Goal: Information Seeking & Learning: Learn about a topic

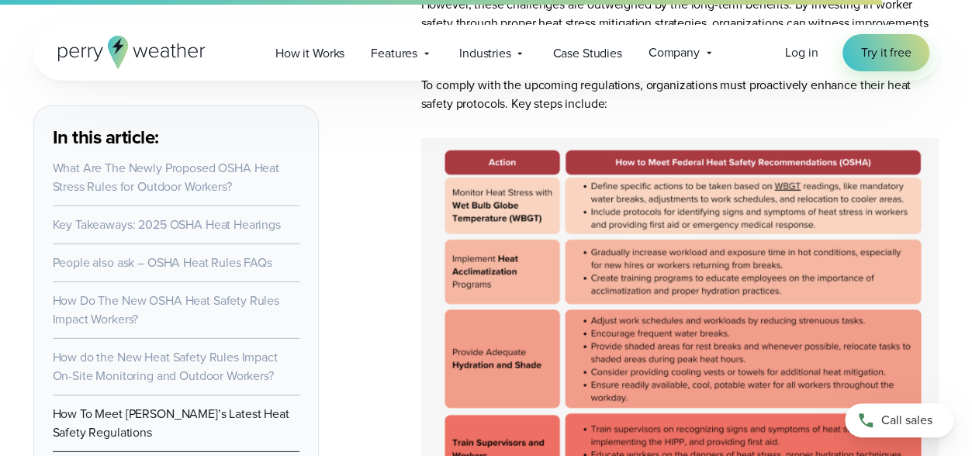
scroll to position [7993, 0]
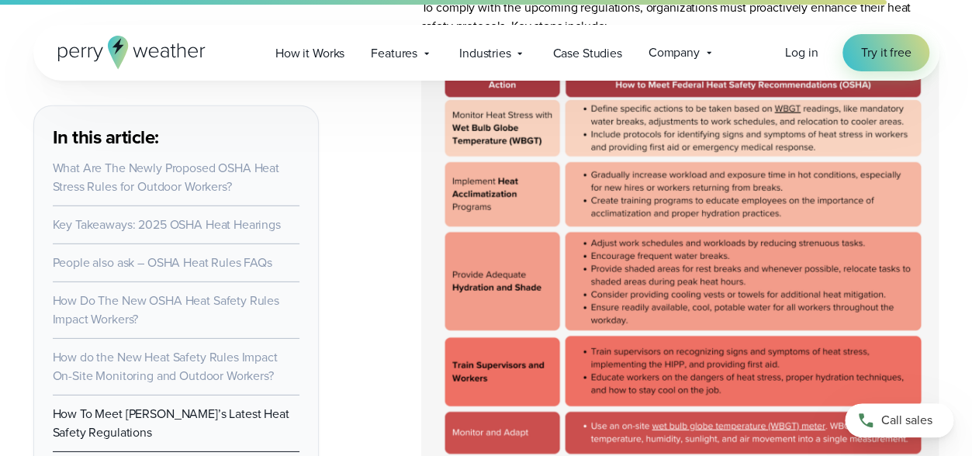
click at [747, 391] on img at bounding box center [680, 274] width 518 height 426
click at [729, 391] on img at bounding box center [680, 274] width 518 height 426
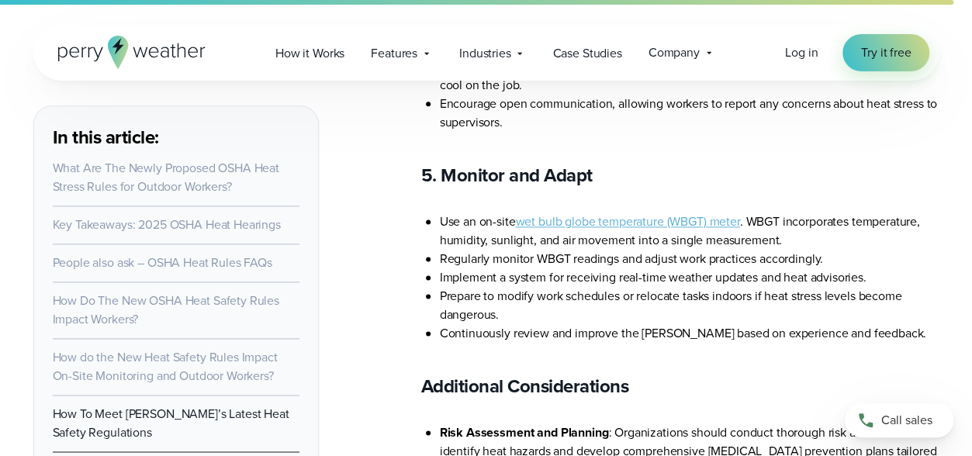
scroll to position [9700, 0]
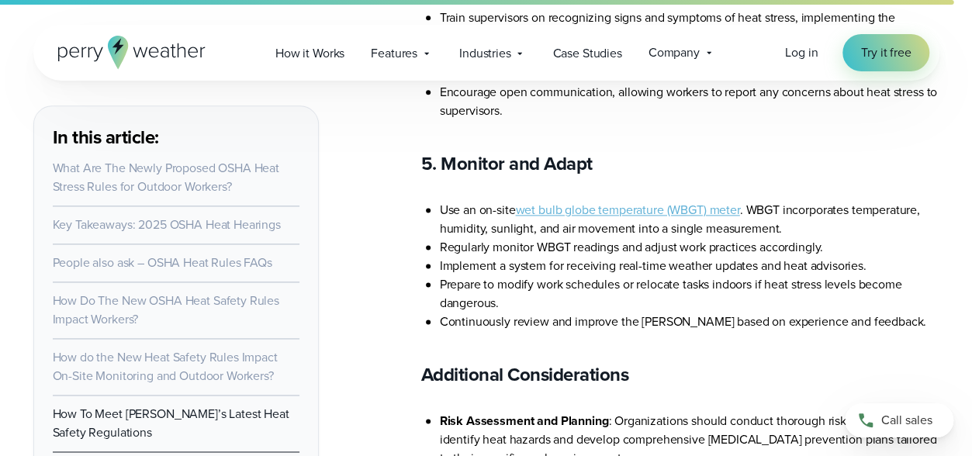
click at [646, 201] on link "wet bulb globe temperature (WBGT) meter" at bounding box center [627, 210] width 224 height 18
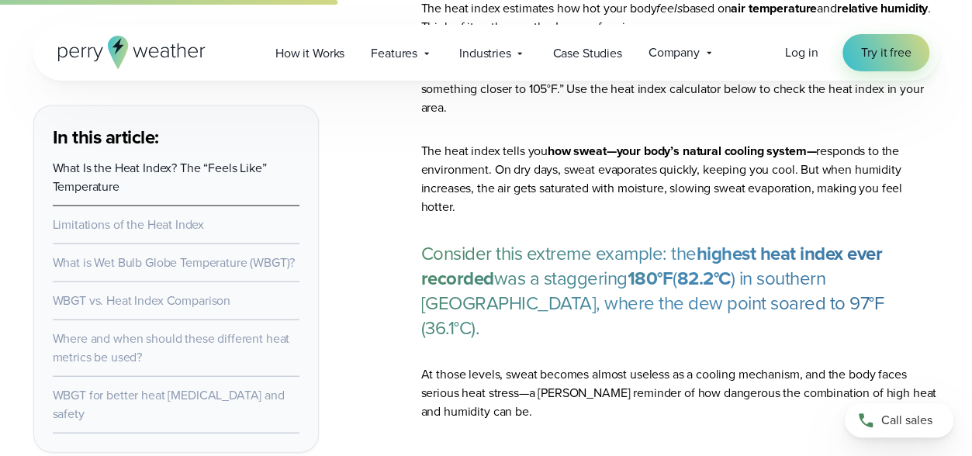
scroll to position [1552, 0]
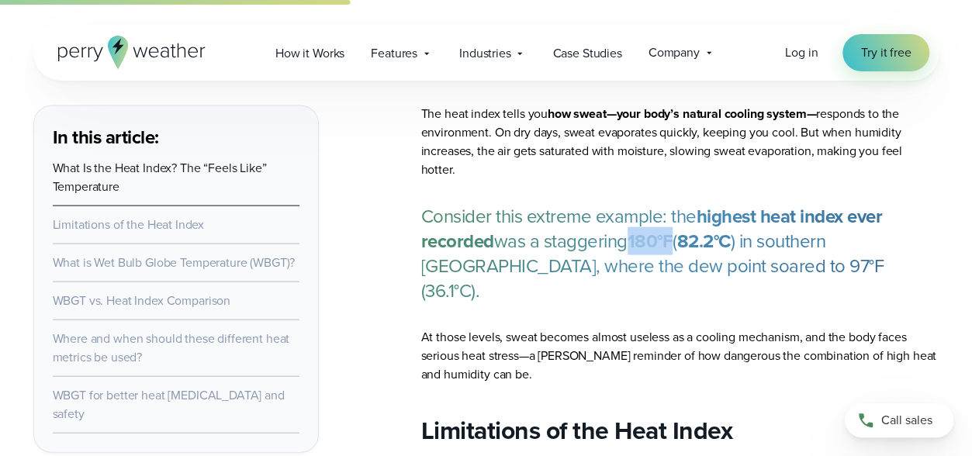
drag, startPoint x: 638, startPoint y: 226, endPoint x: 684, endPoint y: 222, distance: 46.7
click at [680, 223] on p "Consider this extreme example: the highest heat index ever recorded was a stagg…" at bounding box center [680, 253] width 518 height 99
click at [788, 257] on p "Consider this extreme example: the highest heat index ever recorded was a stagg…" at bounding box center [680, 253] width 518 height 99
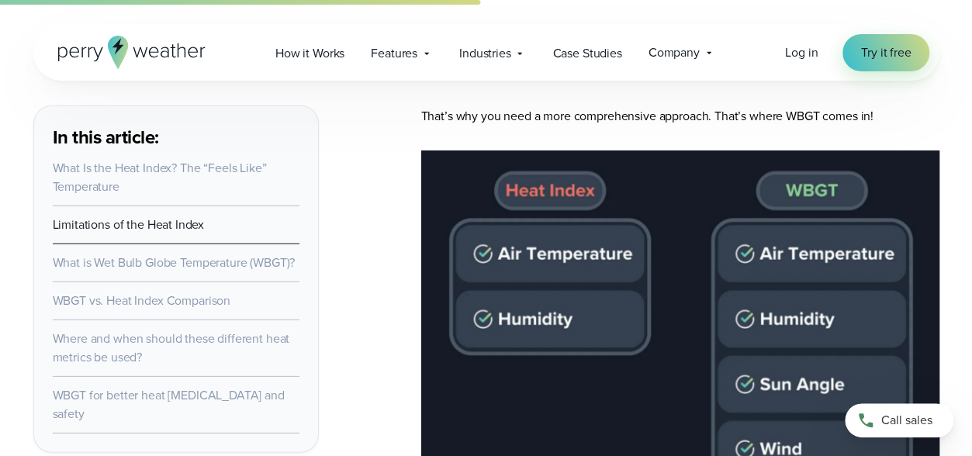
scroll to position [2095, 0]
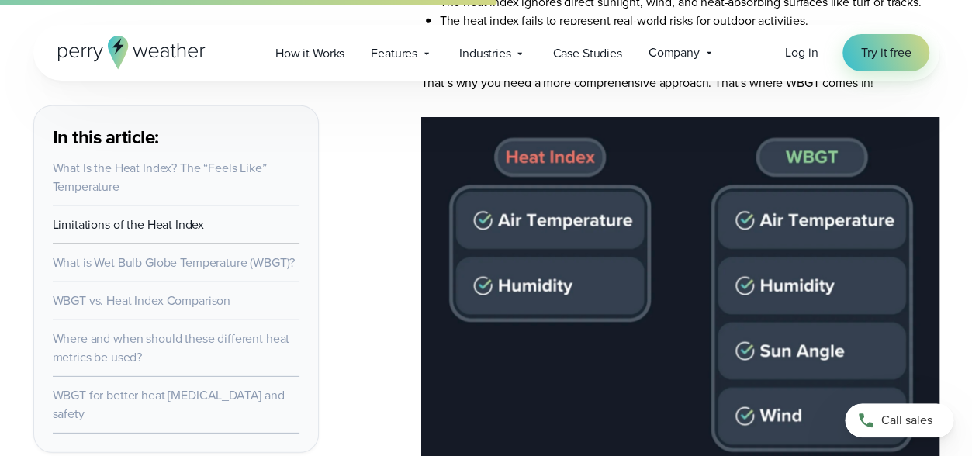
drag, startPoint x: 643, startPoint y: 313, endPoint x: 571, endPoint y: 364, distance: 87.9
click at [571, 364] on img at bounding box center [680, 293] width 518 height 352
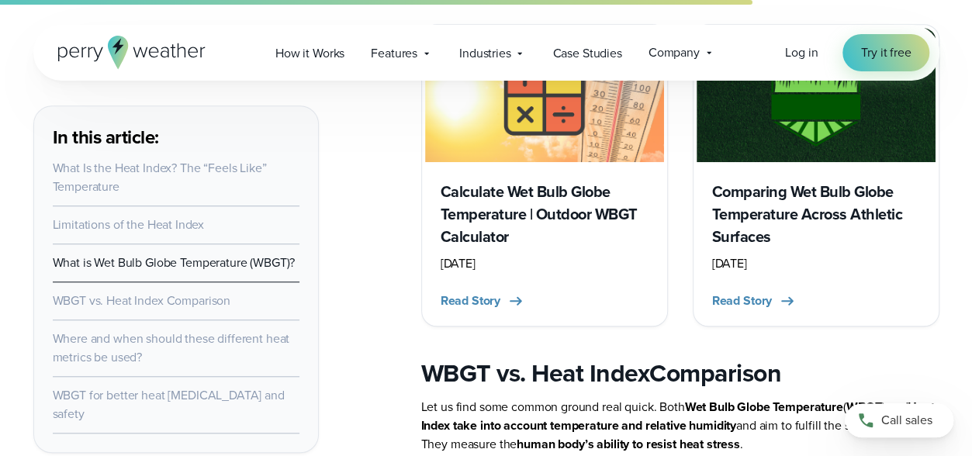
scroll to position [3414, 0]
